Goal: Task Accomplishment & Management: Manage account settings

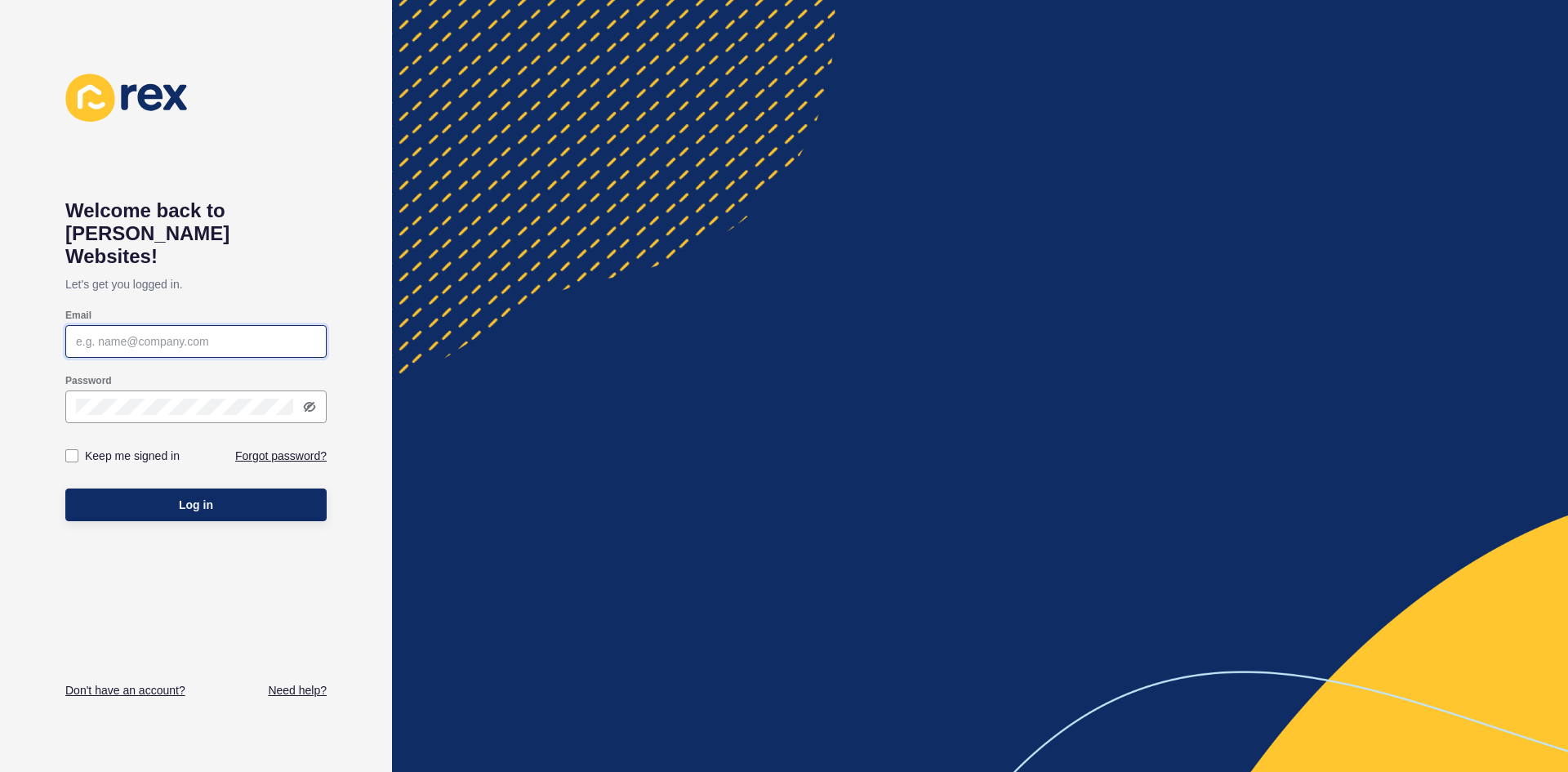
click at [124, 334] on input "Email" at bounding box center [196, 341] width 240 height 16
click at [271, 447] on link "Forgot password?" at bounding box center [281, 455] width 92 height 16
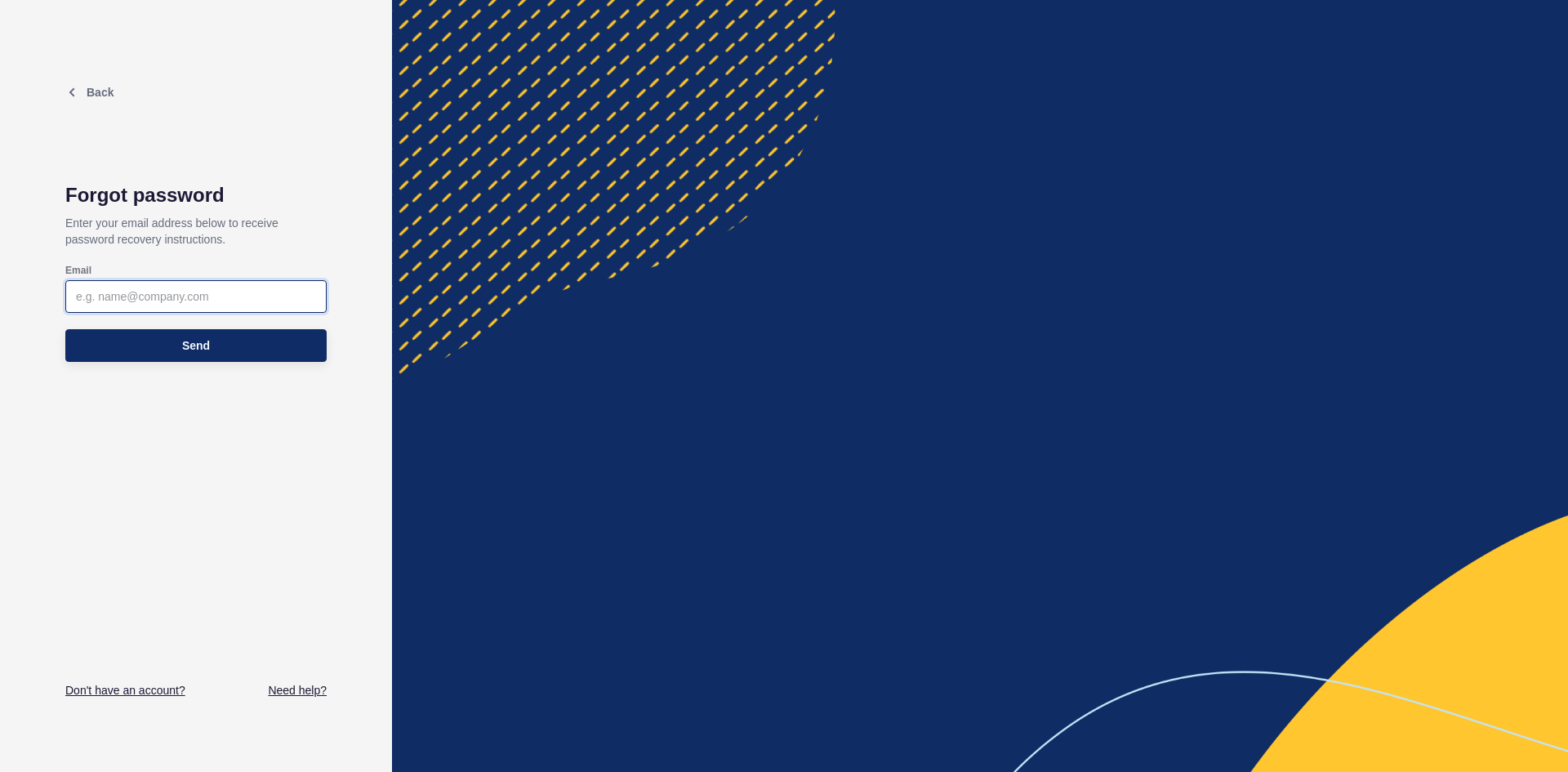
click at [129, 300] on input "Email" at bounding box center [196, 295] width 240 height 16
type input "[EMAIL_ADDRESS][DOMAIN_NAME]"
click at [132, 347] on button "Send" at bounding box center [196, 345] width 261 height 32
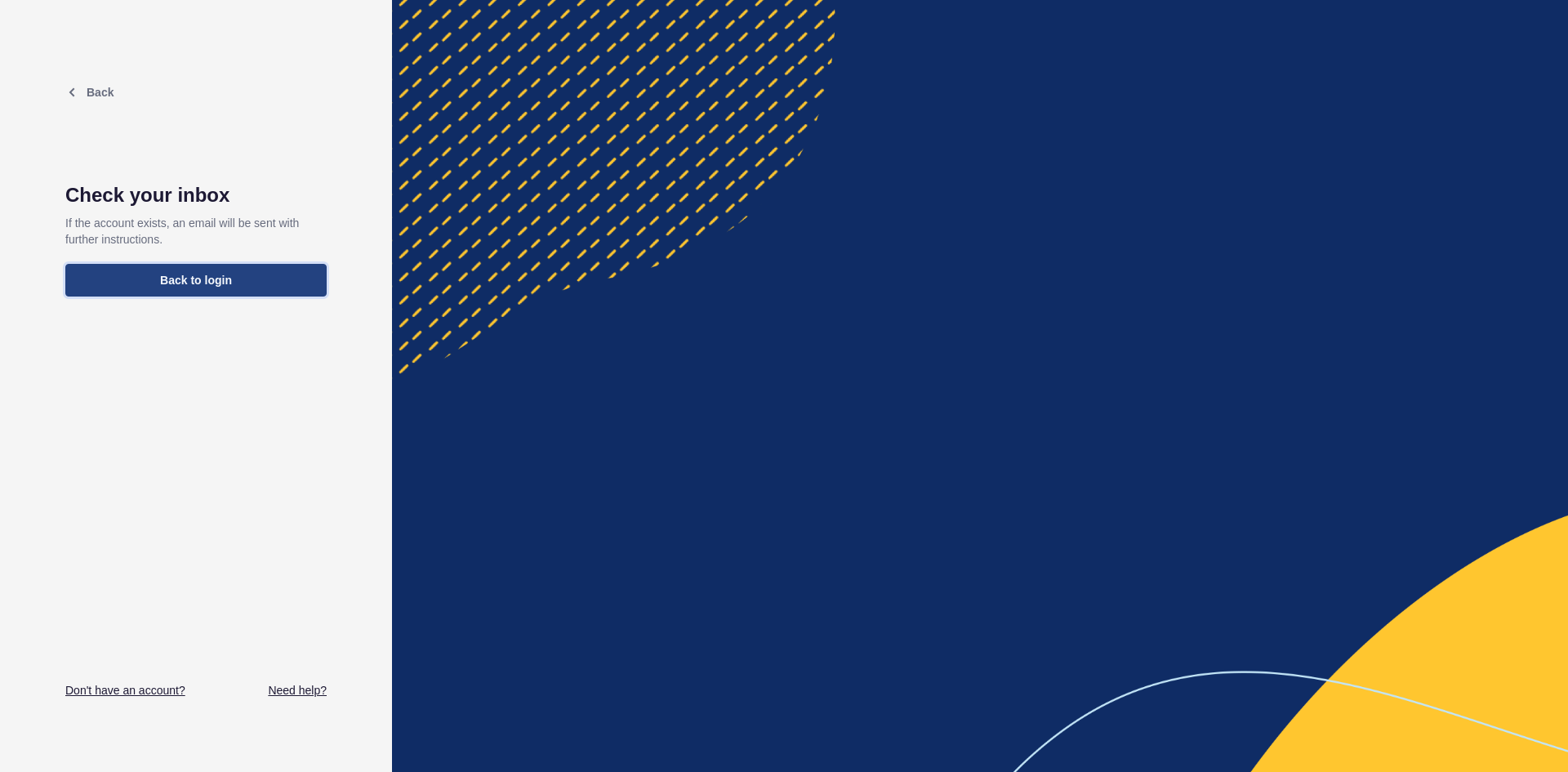
click at [183, 284] on span "Back to login" at bounding box center [195, 279] width 71 height 16
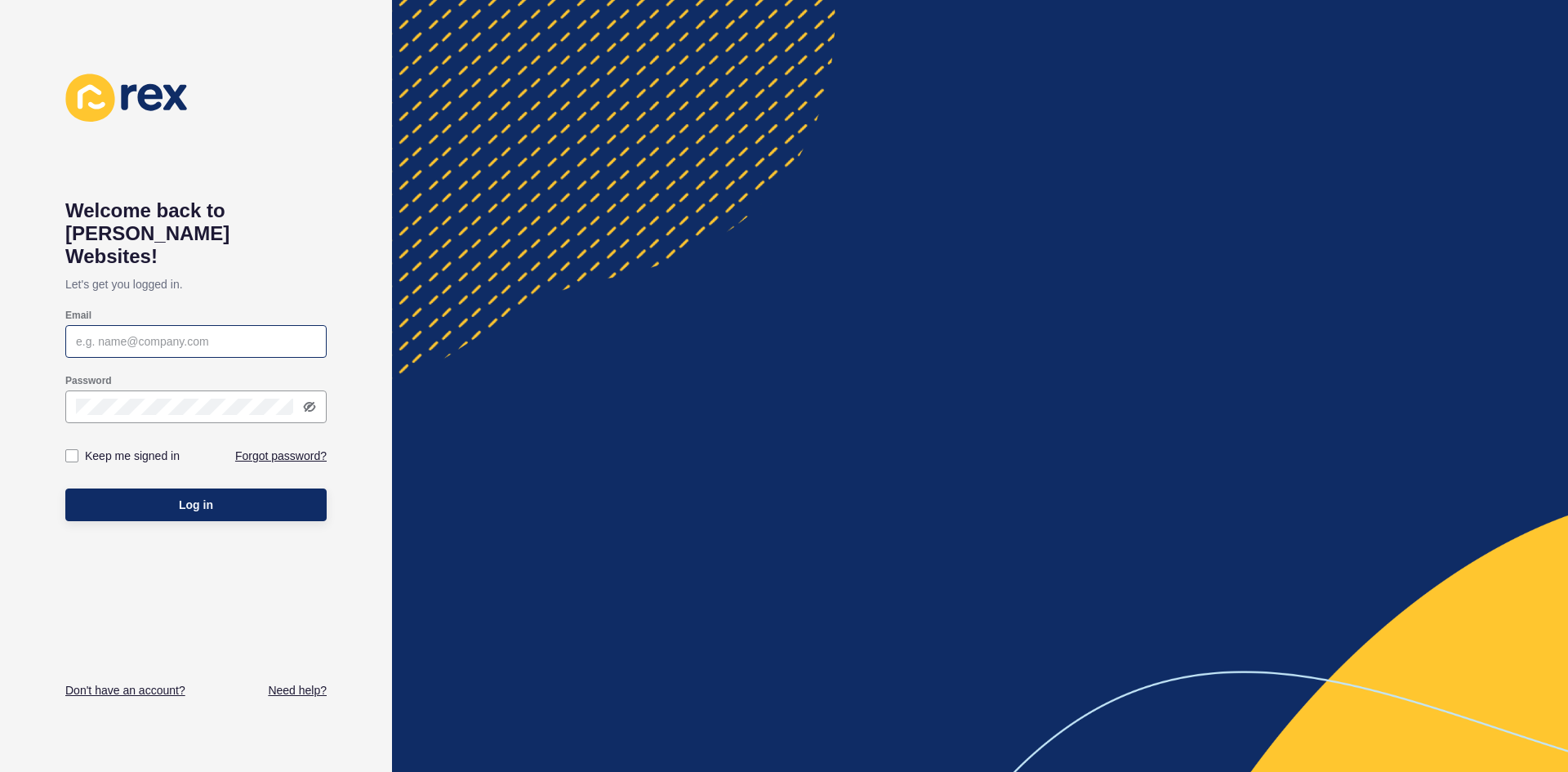
click at [183, 325] on div at bounding box center [196, 341] width 261 height 32
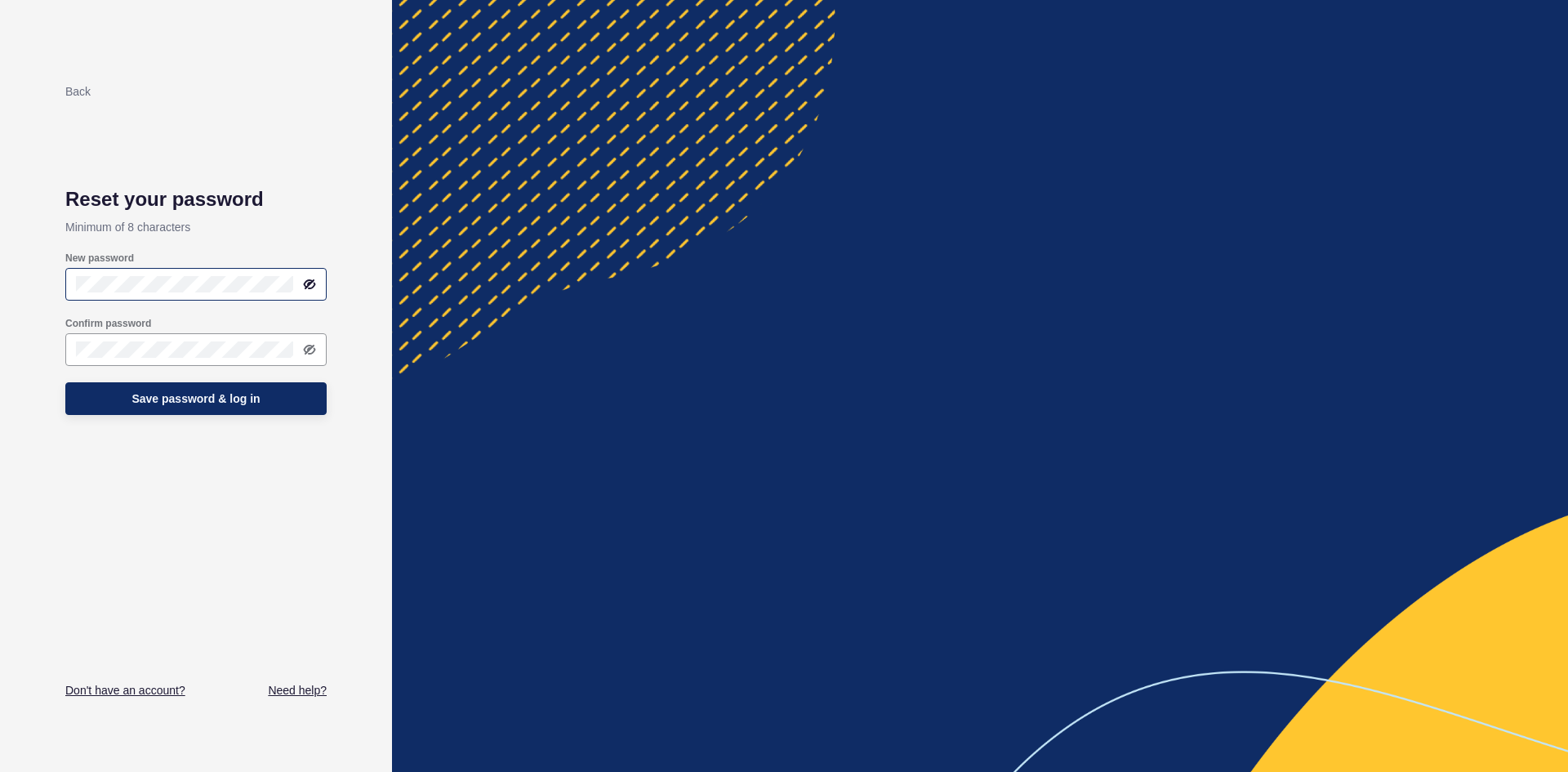
click at [112, 273] on div at bounding box center [196, 284] width 261 height 32
click at [93, 338] on div at bounding box center [196, 350] width 261 height 32
click at [313, 346] on icon at bounding box center [309, 349] width 9 height 8
click at [313, 346] on icon at bounding box center [310, 349] width 10 height 9
click at [311, 287] on icon at bounding box center [310, 284] width 13 height 13
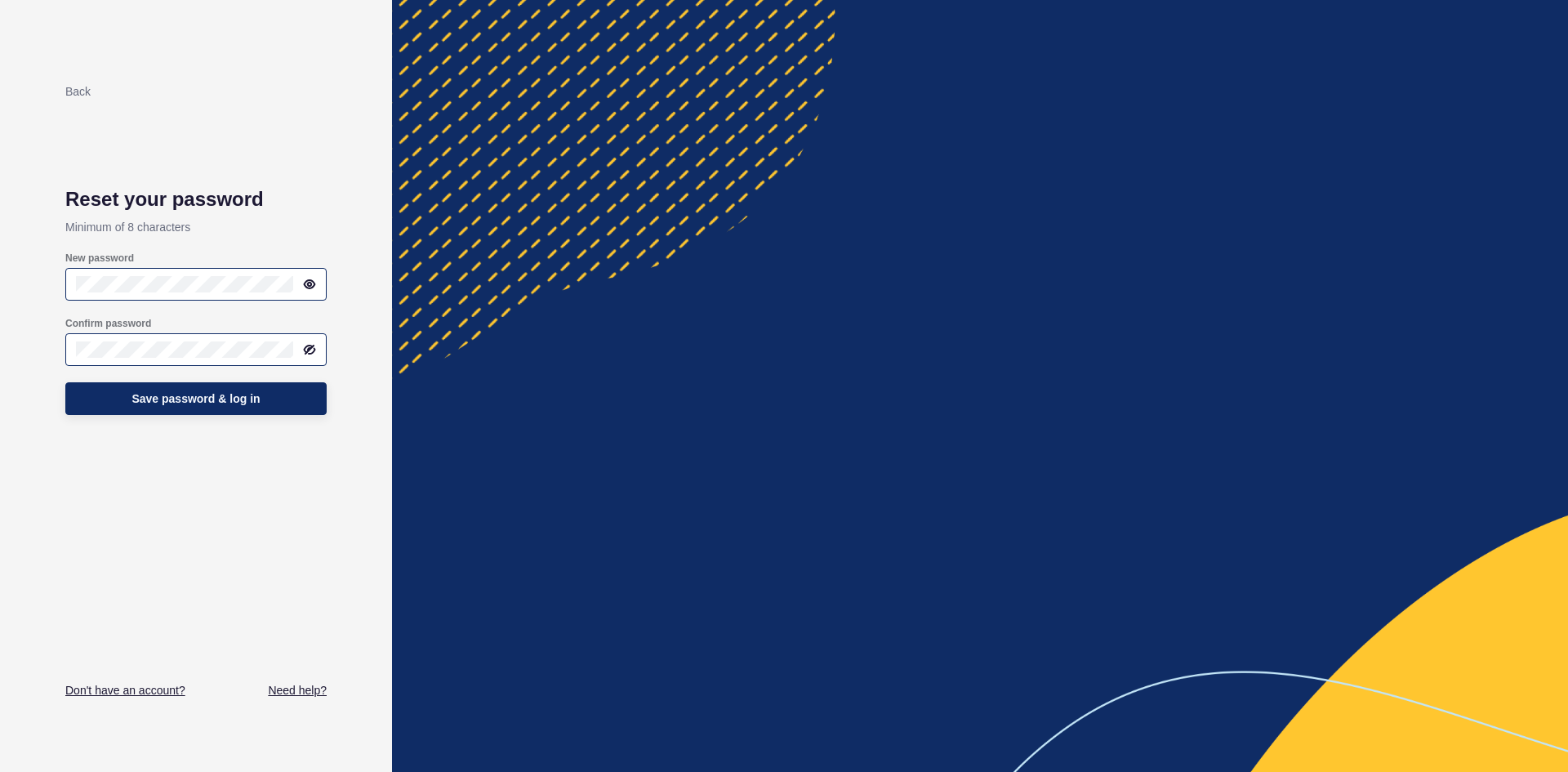
click at [311, 287] on icon at bounding box center [310, 284] width 13 height 13
click at [228, 400] on span "Save password & log in" at bounding box center [195, 398] width 129 height 16
